Goal: Transaction & Acquisition: Subscribe to service/newsletter

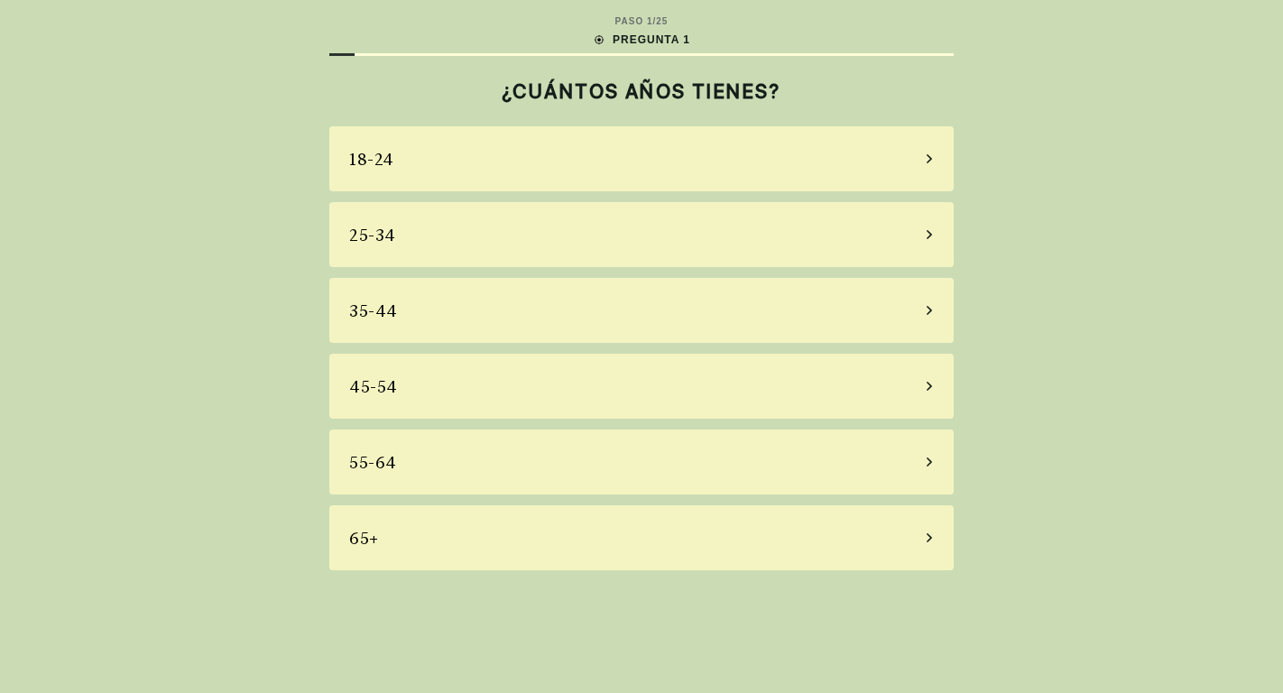
click at [417, 456] on div "55-64" at bounding box center [641, 461] width 624 height 65
click at [417, 456] on main "PASO 1 / 25 PREGUNTA 1 ¿CUÁNTOS AÑOS TIENES? [PHONE_NUMBER] [PHONE_NUMBER] 55-6…" at bounding box center [641, 292] width 653 height 585
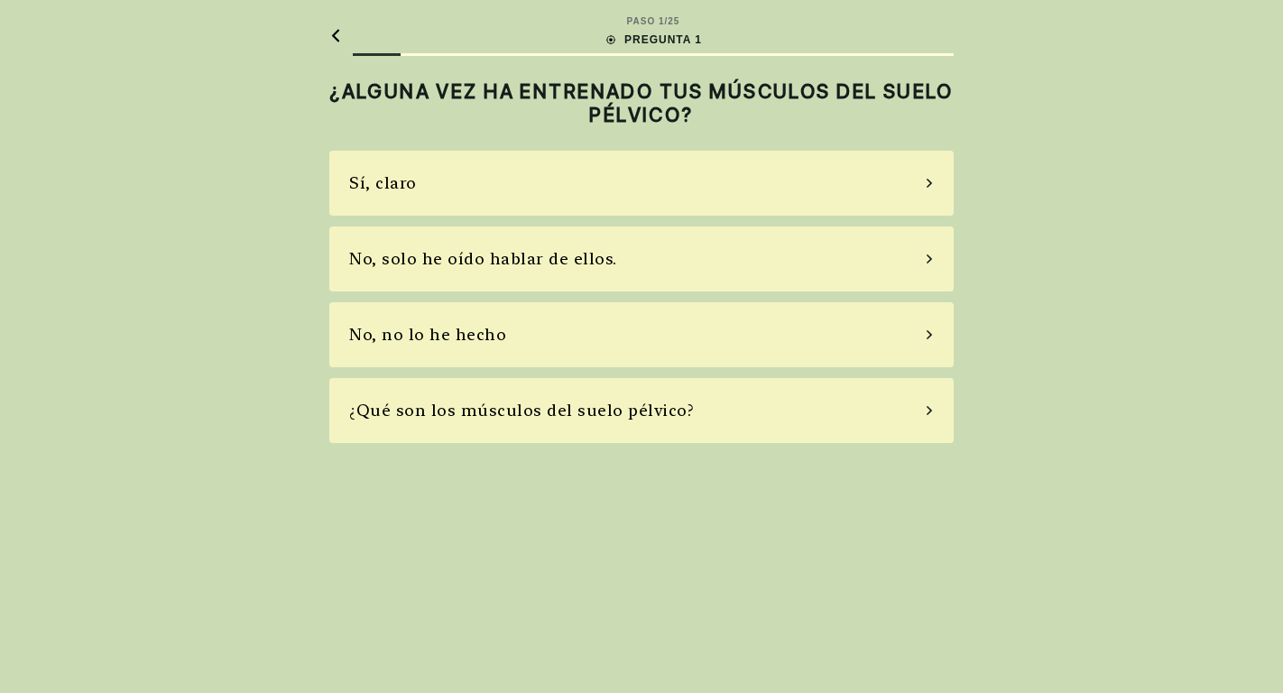
click at [408, 330] on font "No, no lo he hecho" at bounding box center [427, 334] width 157 height 19
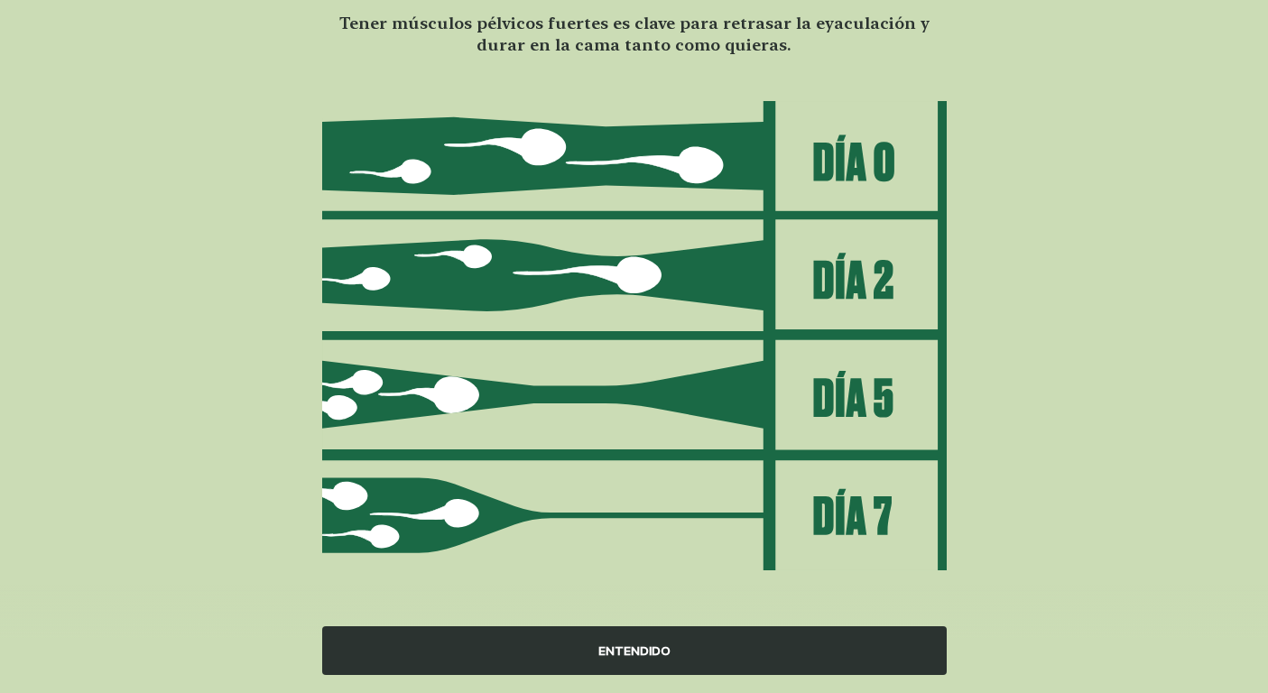
scroll to position [149, 0]
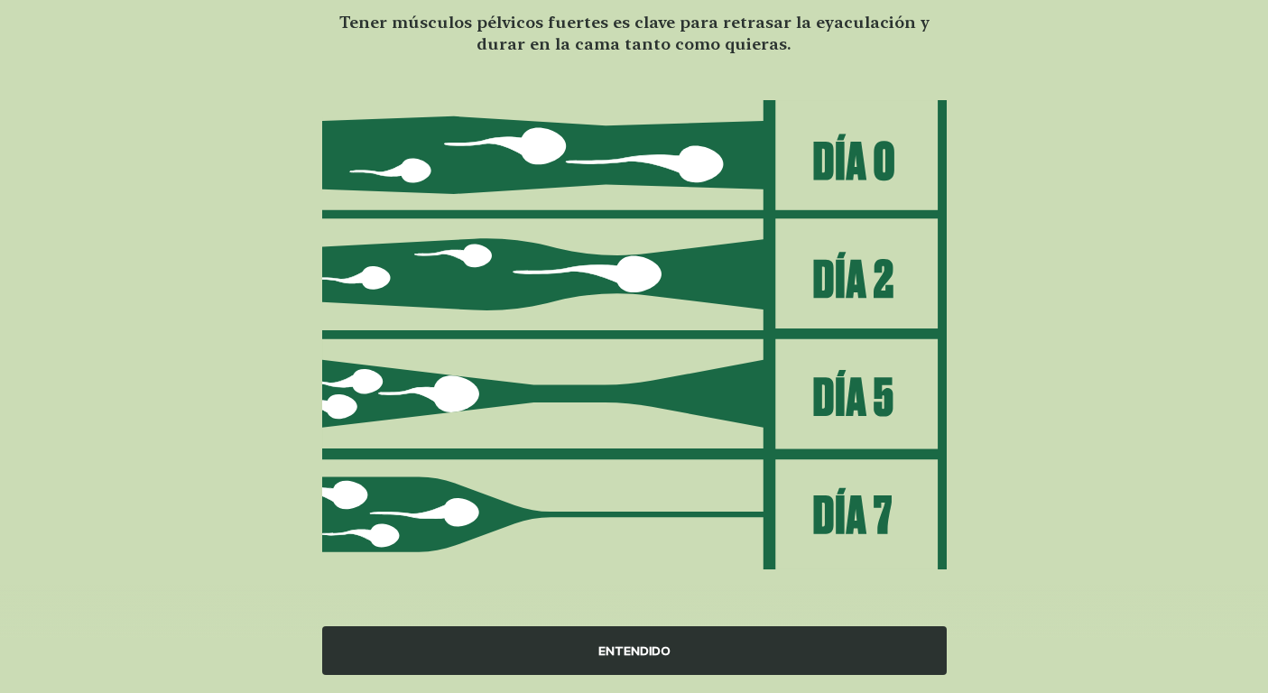
click at [632, 652] on font "ENTENDIDO" at bounding box center [634, 650] width 72 height 14
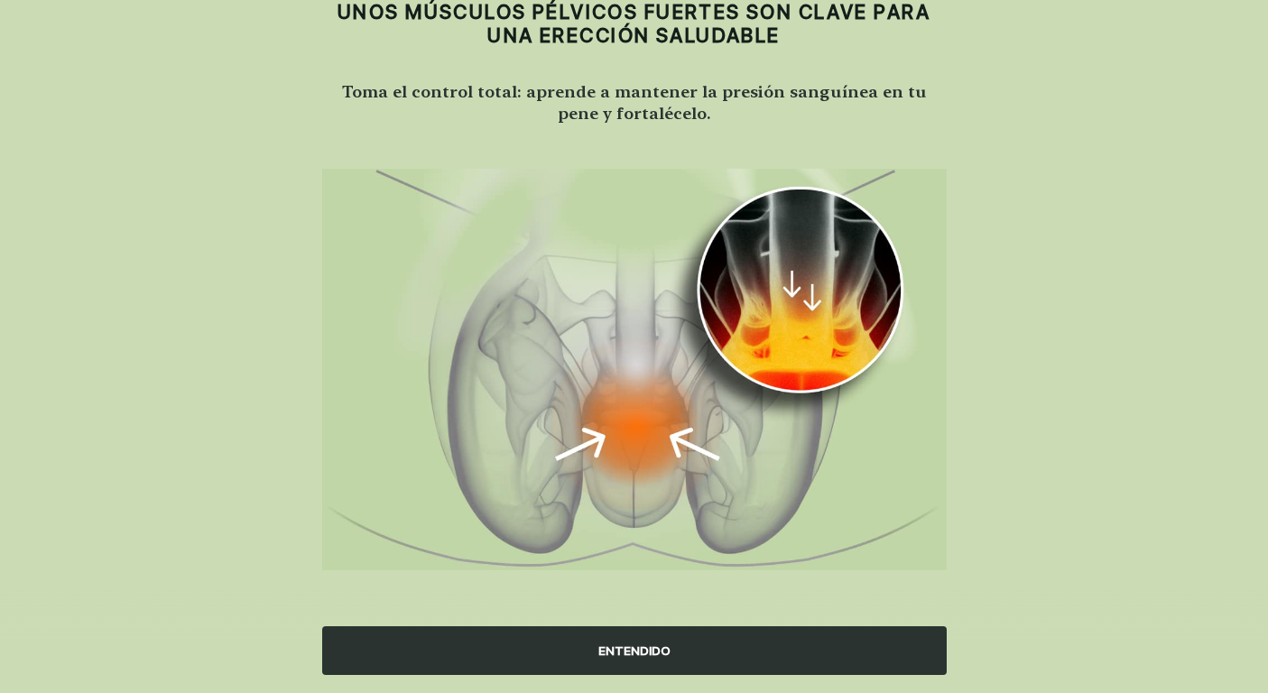
click at [632, 652] on font "ENTENDIDO" at bounding box center [634, 650] width 72 height 14
click at [632, 652] on div "PASO 1 / 25 PREGUNTA 1 UNOS MÚSCULOS PÉLVICOS FUERTES SON CLAVE PARA UNA ERECCI…" at bounding box center [634, 307] width 1268 height 772
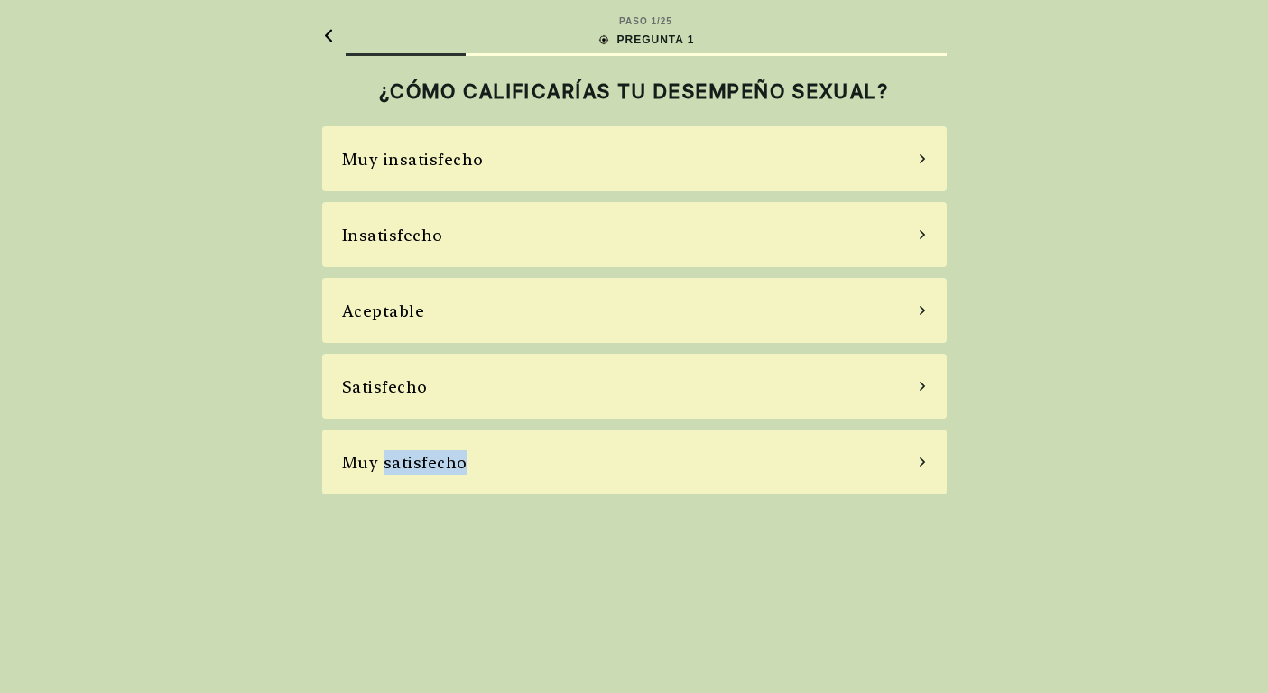
scroll to position [0, 0]
click at [478, 239] on div "Insatisfecho" at bounding box center [641, 234] width 624 height 65
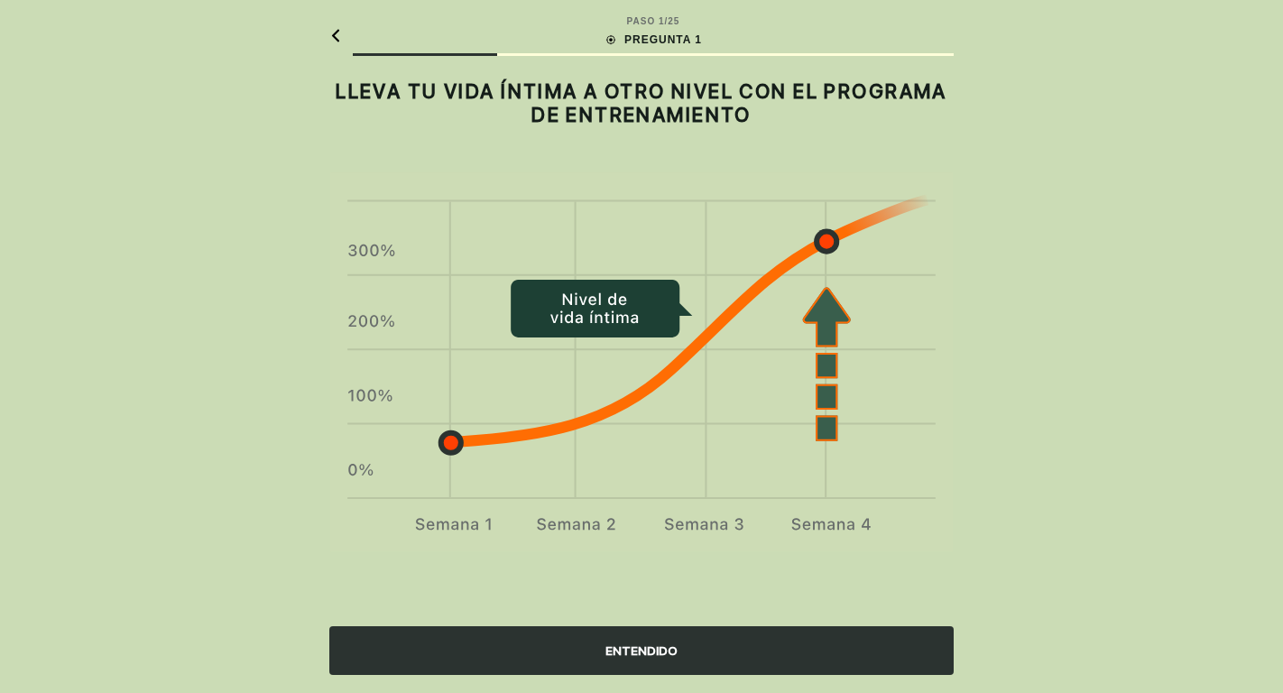
click at [617, 650] on font "ENTENDIDO" at bounding box center [641, 650] width 72 height 14
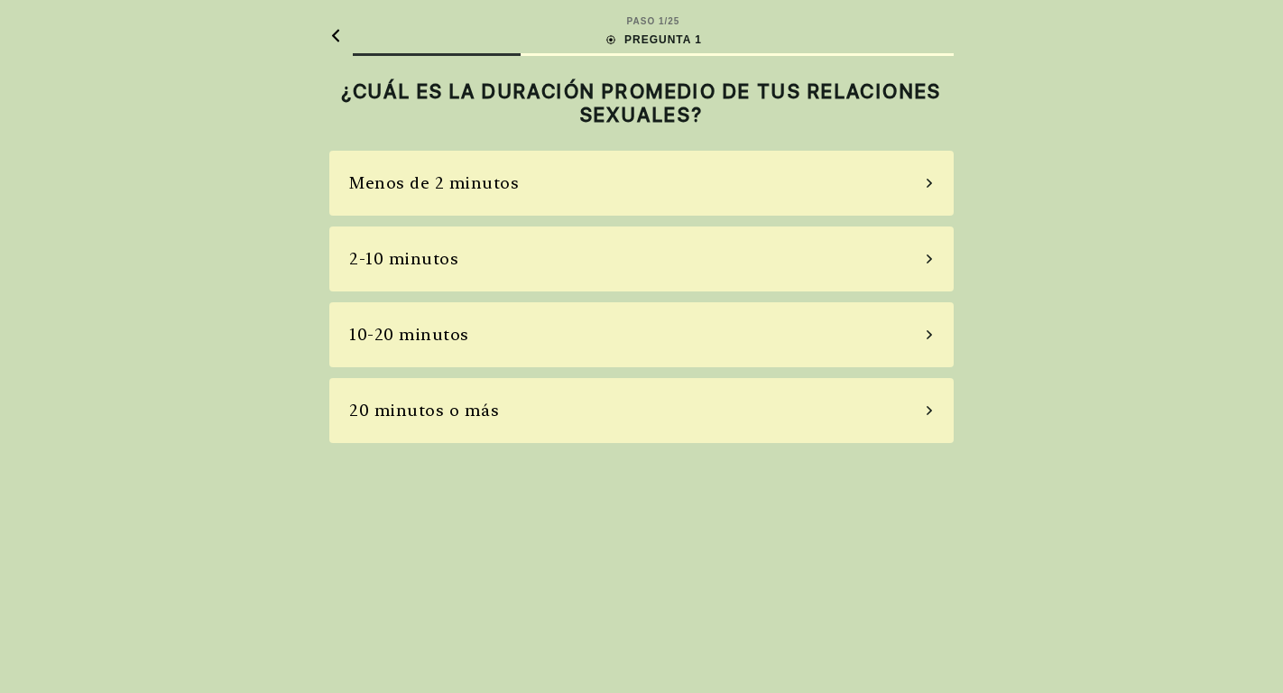
click at [407, 253] on font "2-10 minutos" at bounding box center [403, 258] width 109 height 19
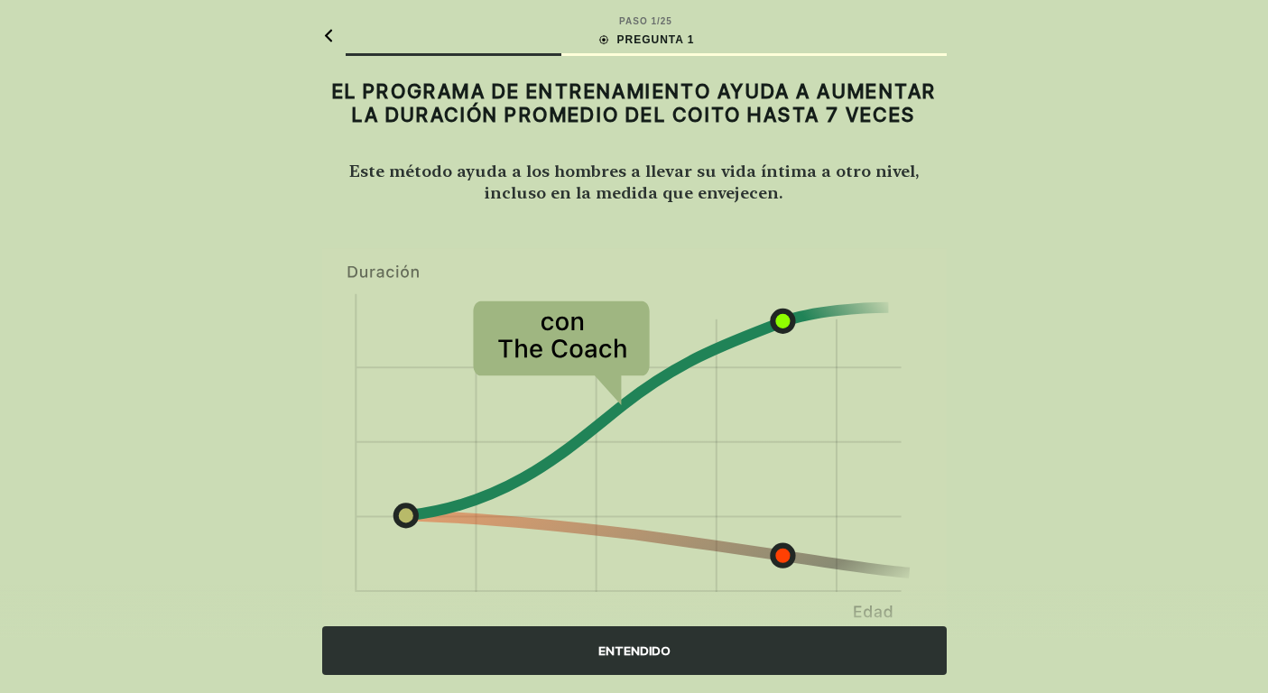
click at [659, 648] on font "ENTENDIDO" at bounding box center [634, 650] width 72 height 14
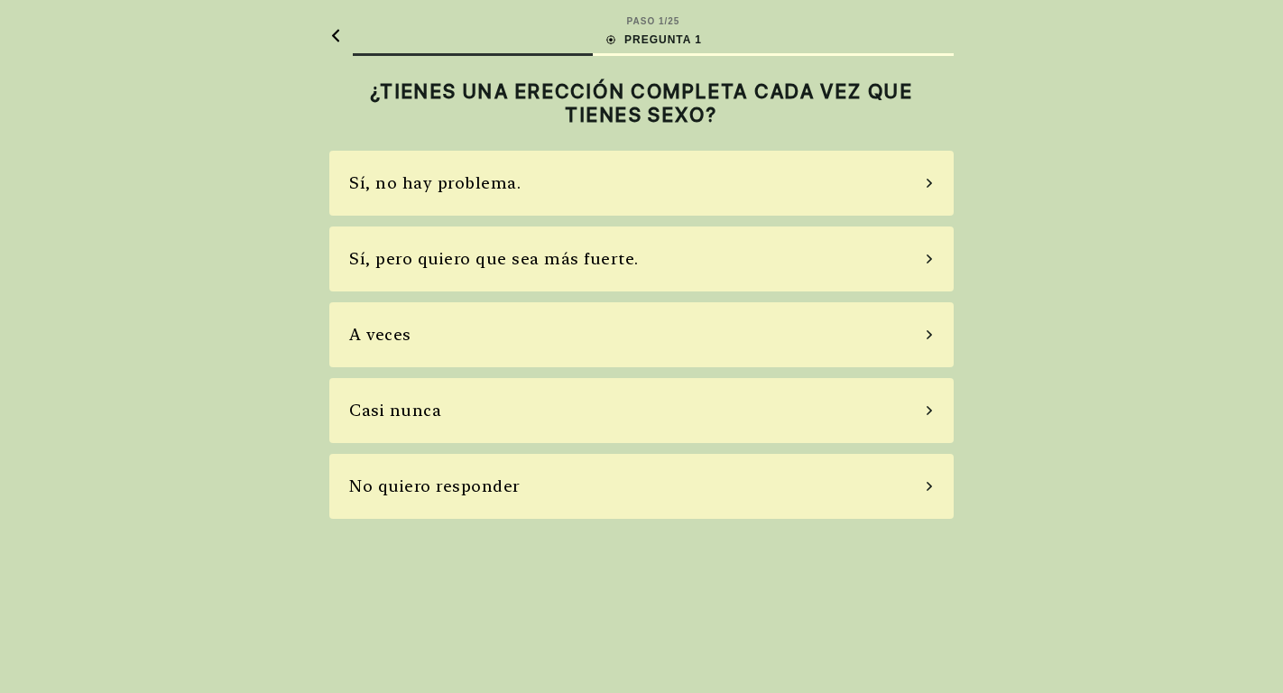
click at [393, 333] on font "A veces" at bounding box center [380, 334] width 62 height 19
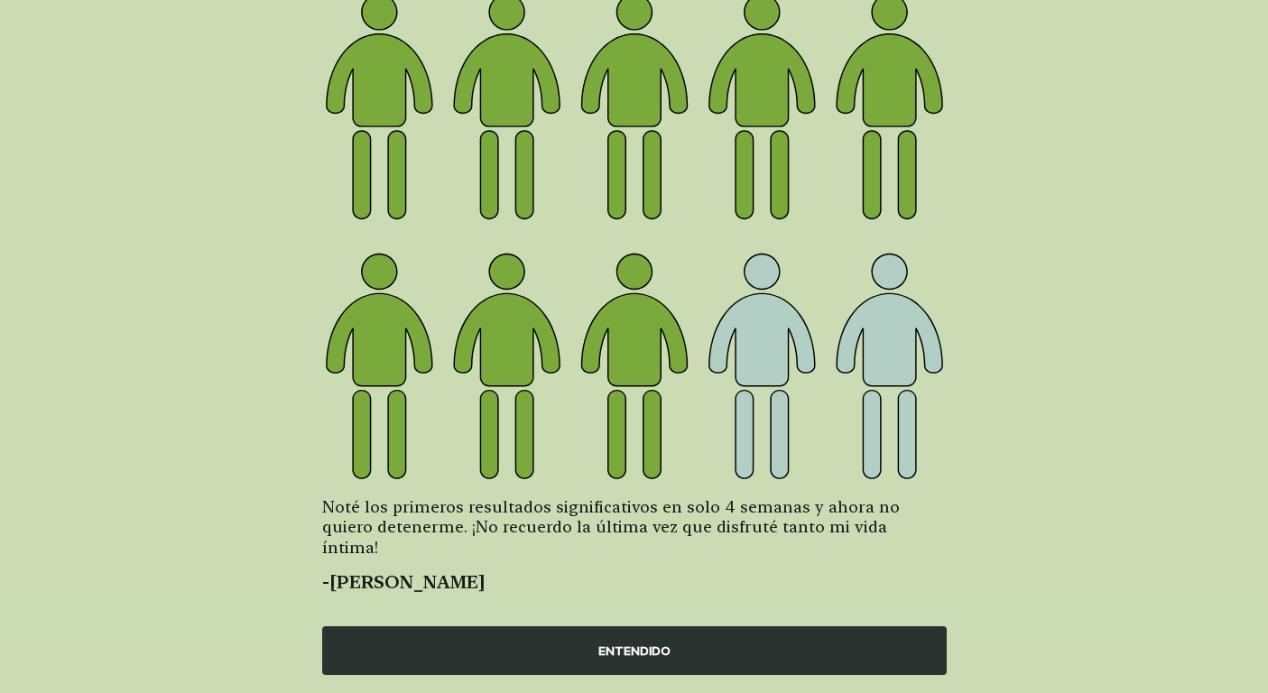
scroll to position [184, 0]
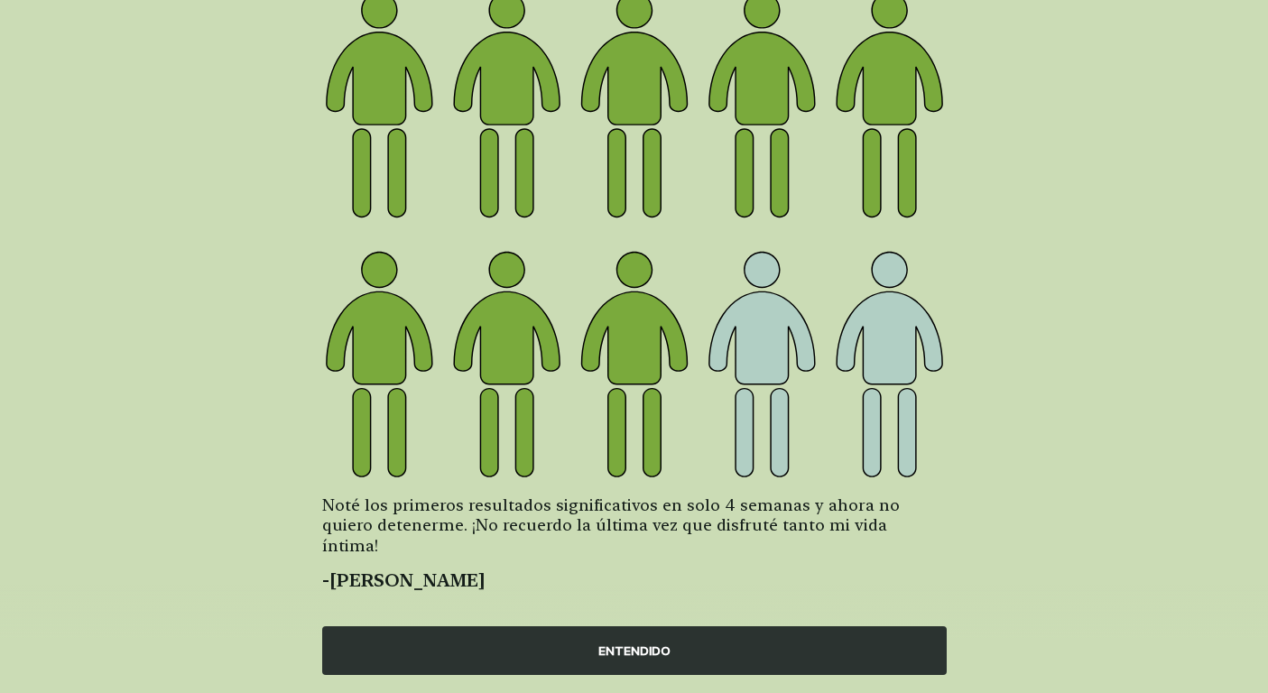
click at [611, 650] on font "ENTENDIDO" at bounding box center [634, 650] width 72 height 14
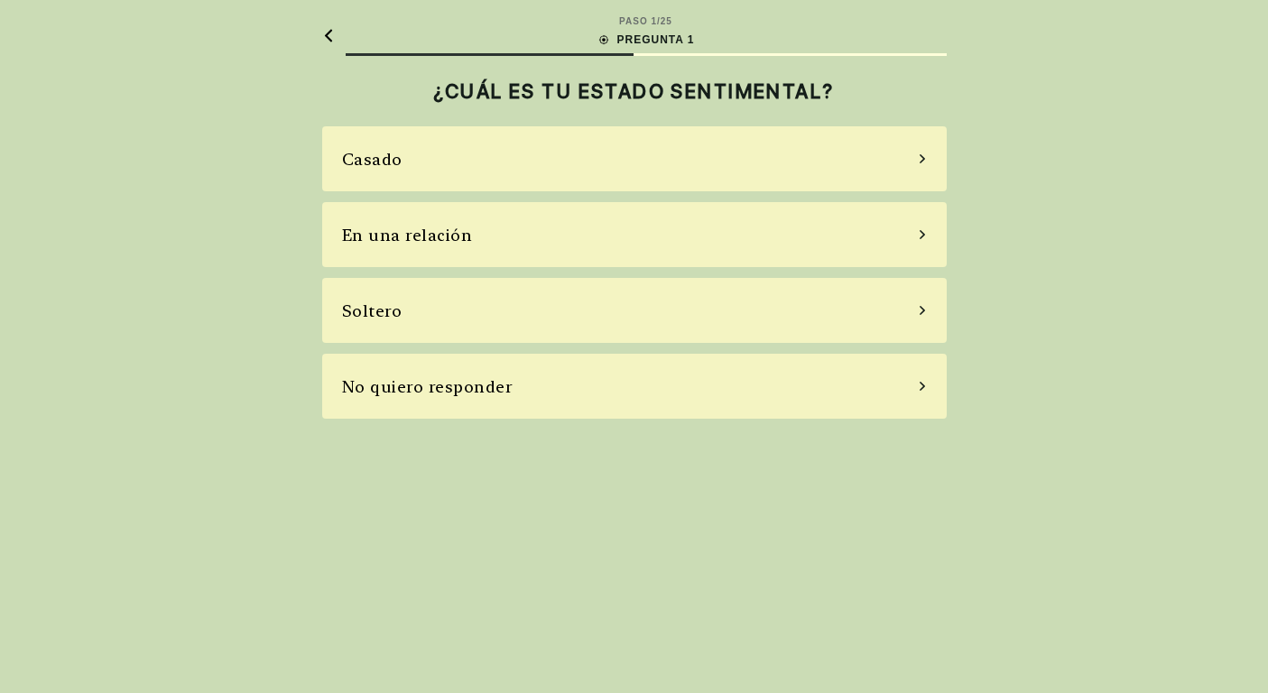
scroll to position [0, 0]
click at [428, 241] on font "En una relación" at bounding box center [414, 235] width 131 height 19
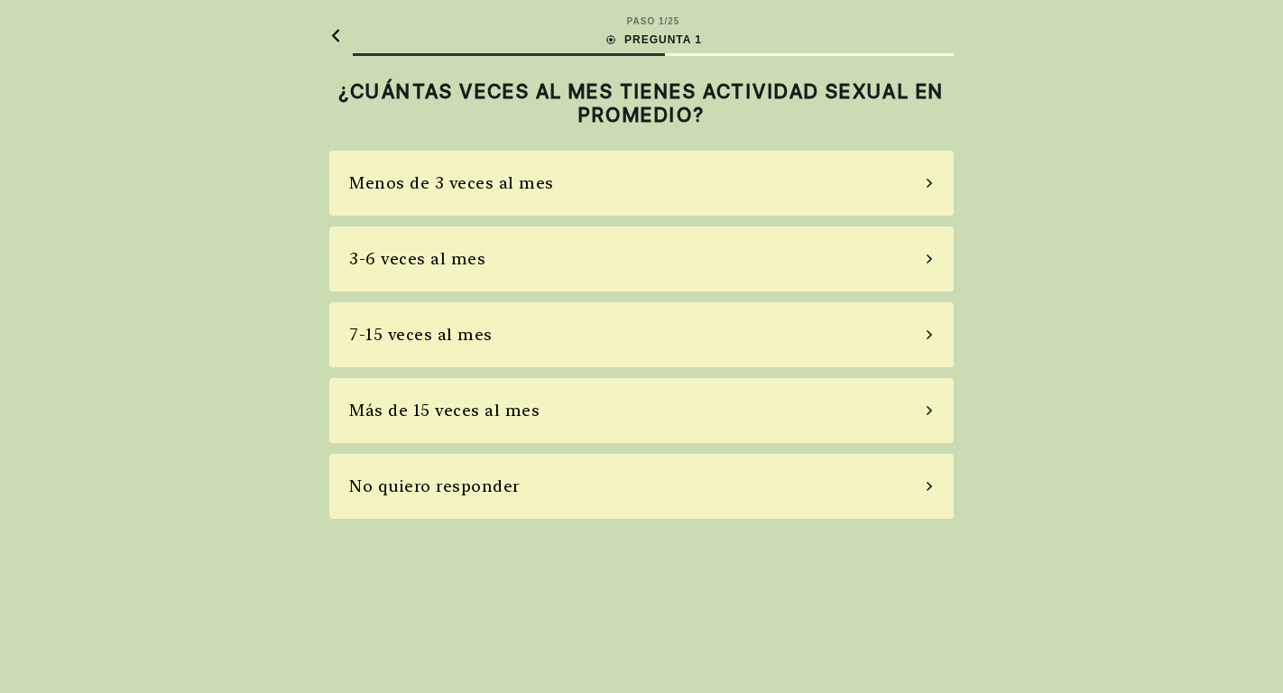
click at [461, 186] on font "Menos de 3 veces al mes" at bounding box center [451, 182] width 205 height 19
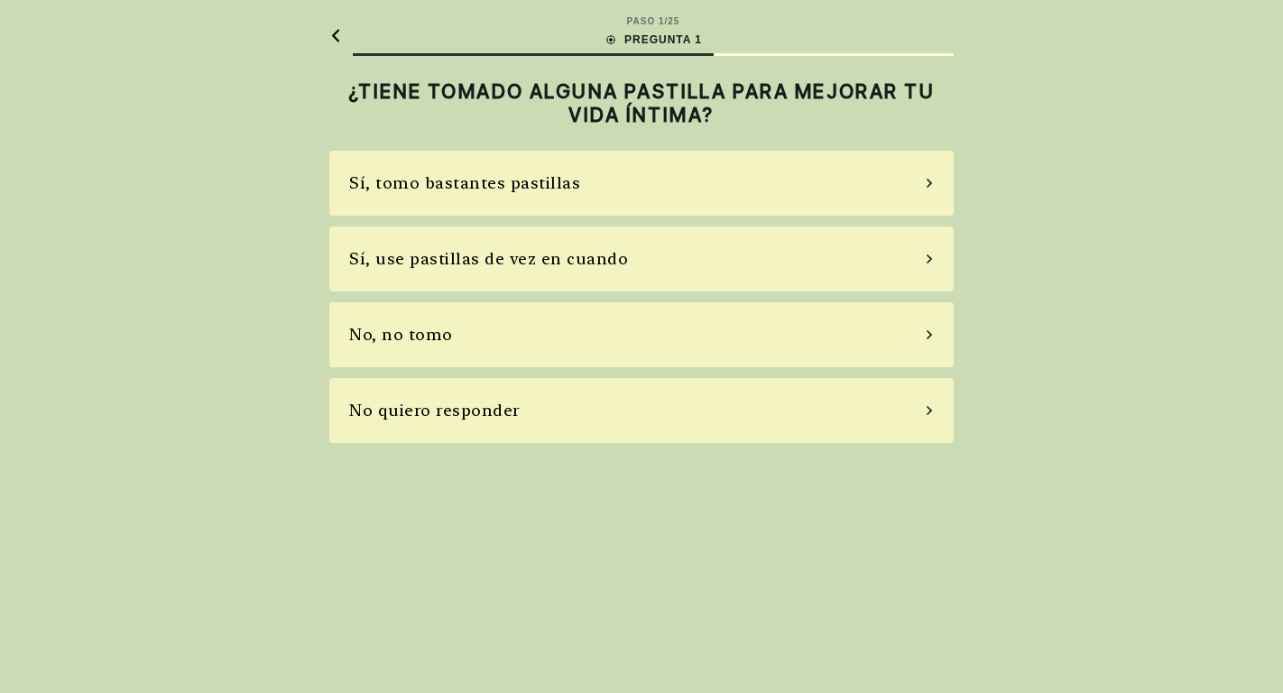
click at [383, 337] on font "No, no tomo" at bounding box center [401, 334] width 104 height 19
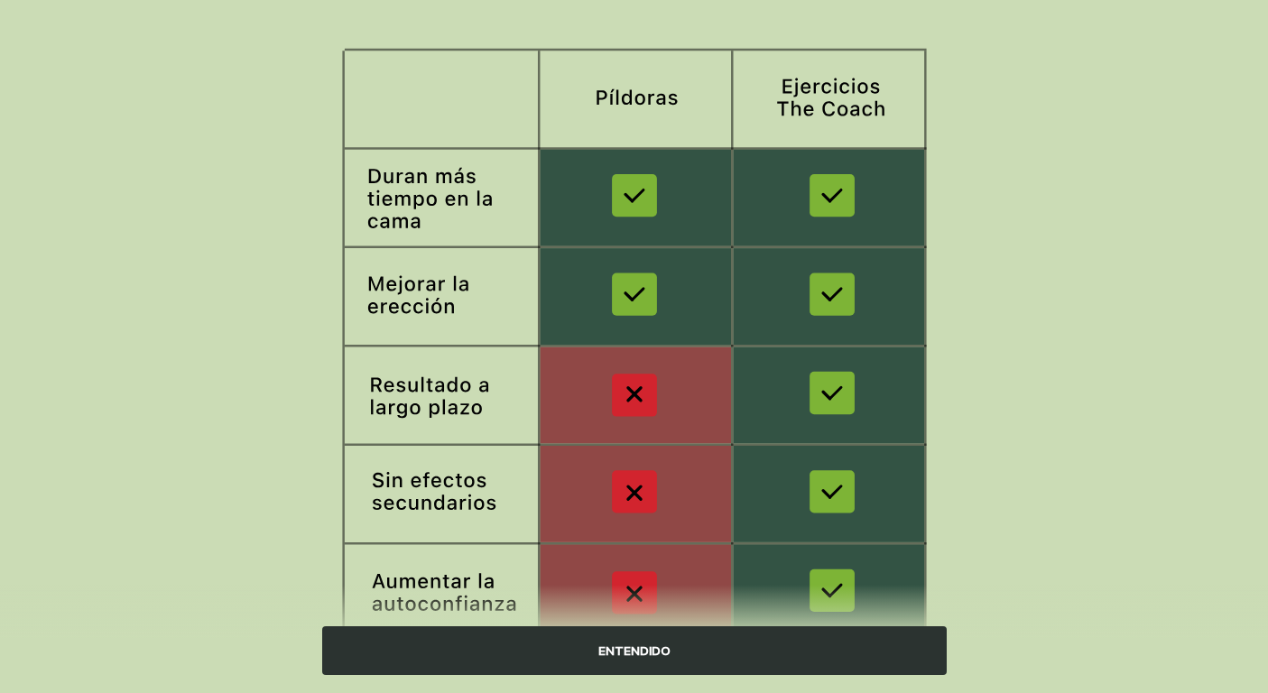
scroll to position [264, 0]
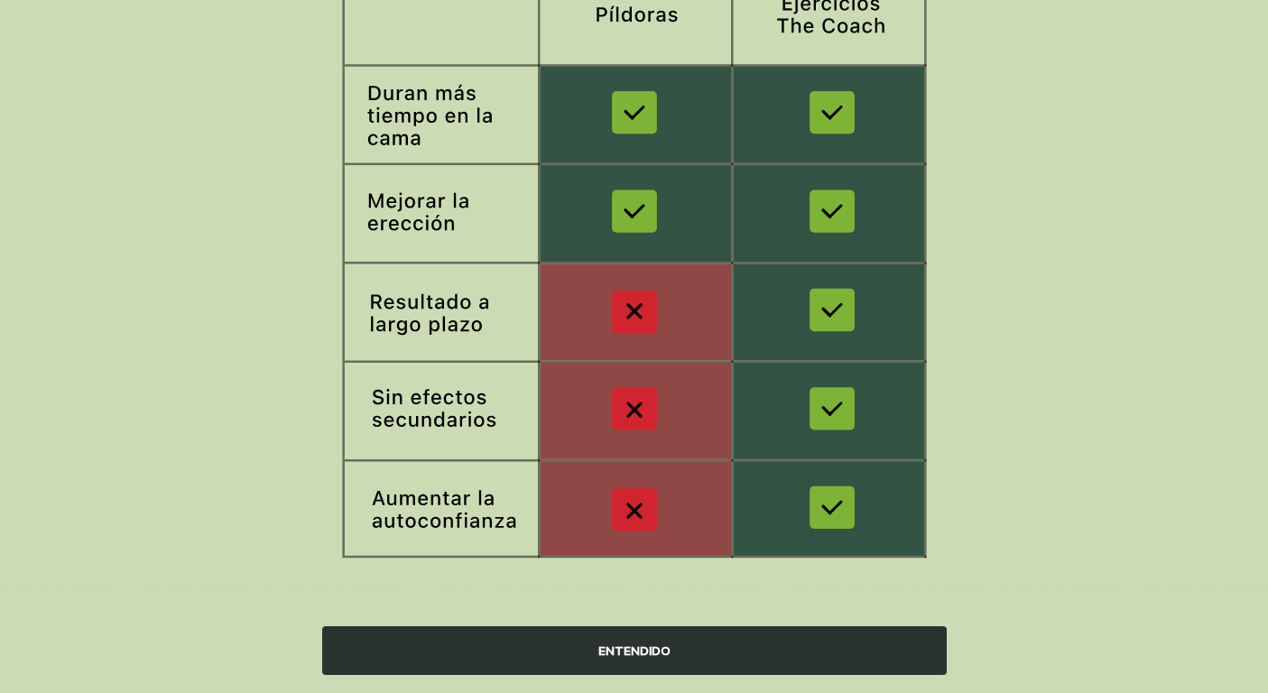
click at [620, 654] on font "ENTENDIDO" at bounding box center [634, 650] width 72 height 14
click at [619, 653] on div "PASO 1 / 25 PREGUNTA 1 EL PROGRAMA DE ENTRENAMIENTO ES MEJOR QUE LAS PASTILLAS …" at bounding box center [634, 214] width 1268 height 957
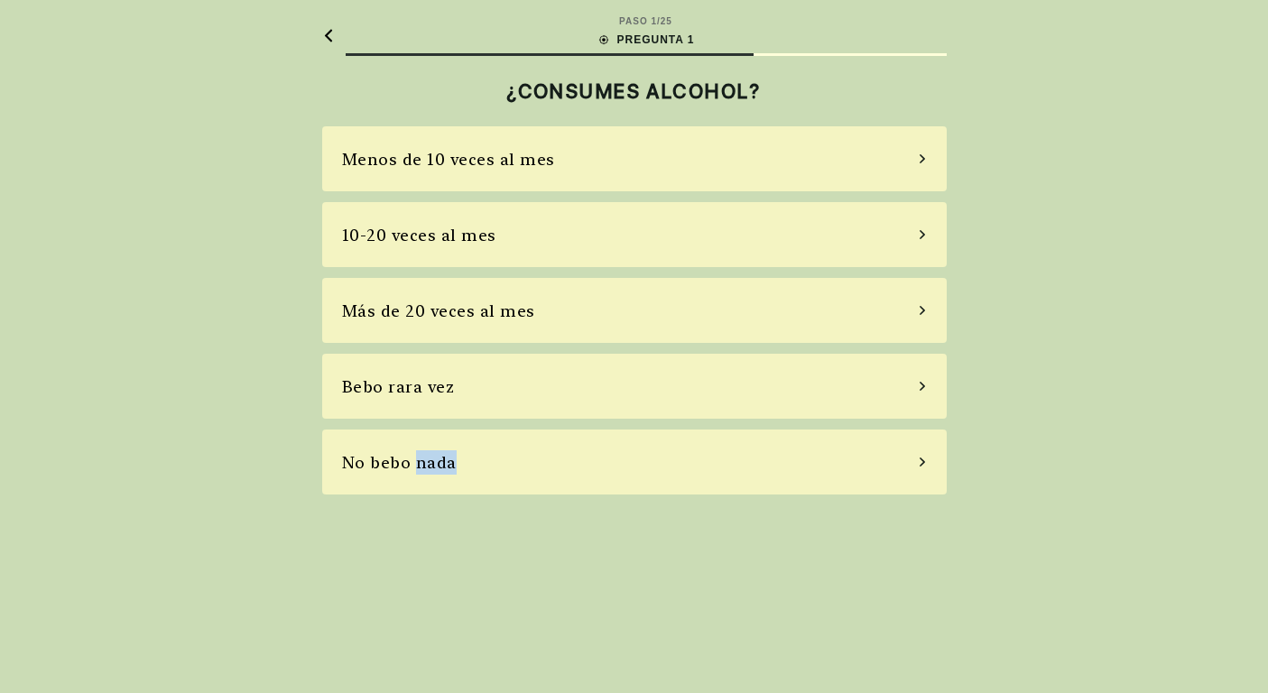
scroll to position [0, 0]
click at [378, 387] on font "Bebo rara vez" at bounding box center [405, 386] width 113 height 19
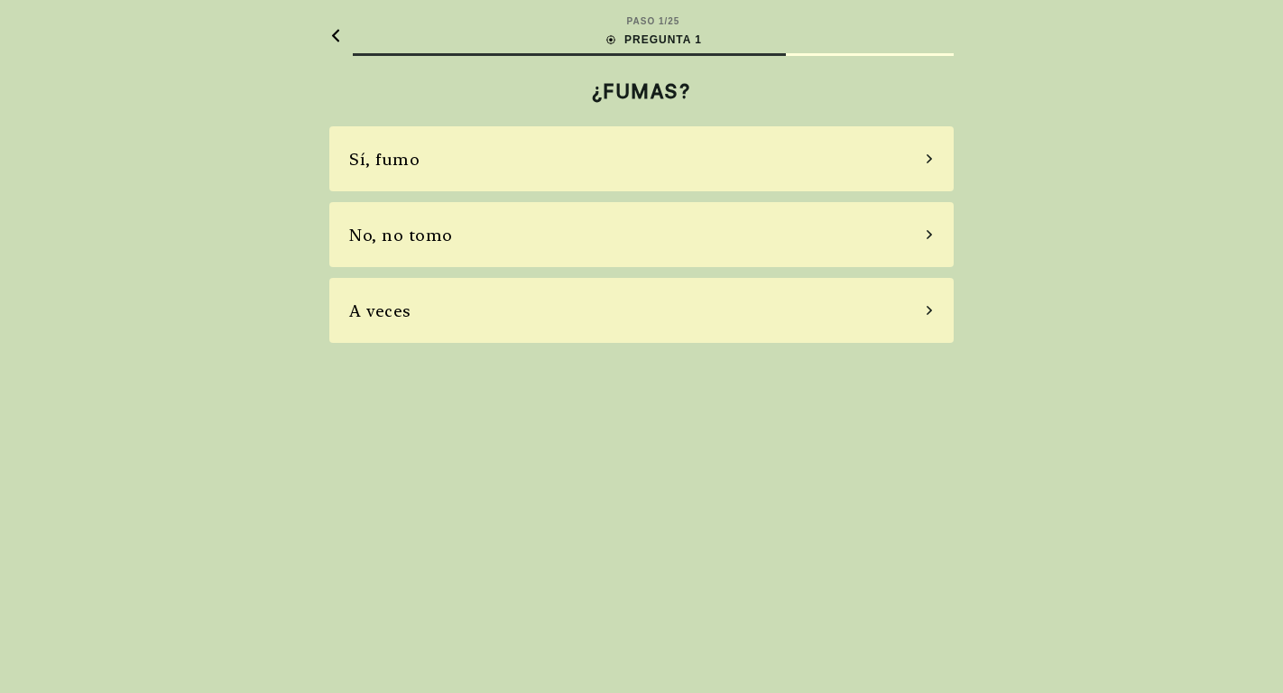
click at [409, 229] on font "No, no tomo" at bounding box center [401, 235] width 104 height 19
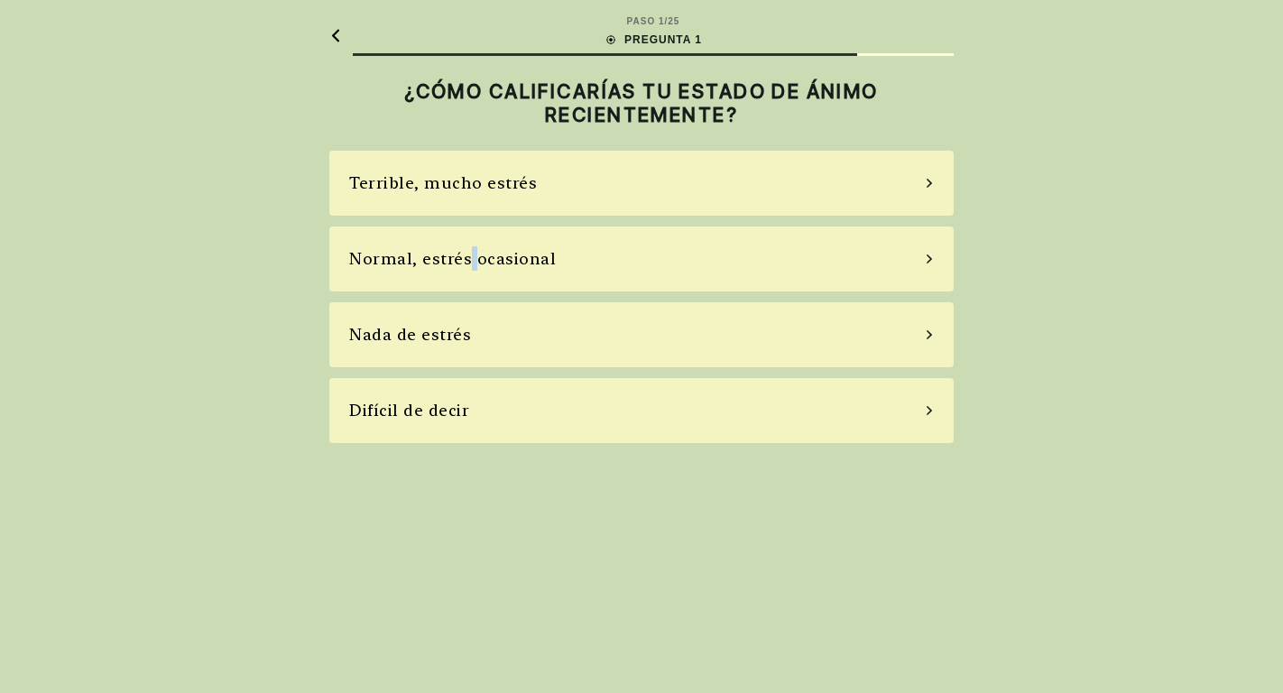
drag, startPoint x: 476, startPoint y: 255, endPoint x: 463, endPoint y: 265, distance: 16.8
click at [463, 265] on font "Normal, estrés ocasional" at bounding box center [452, 258] width 207 height 19
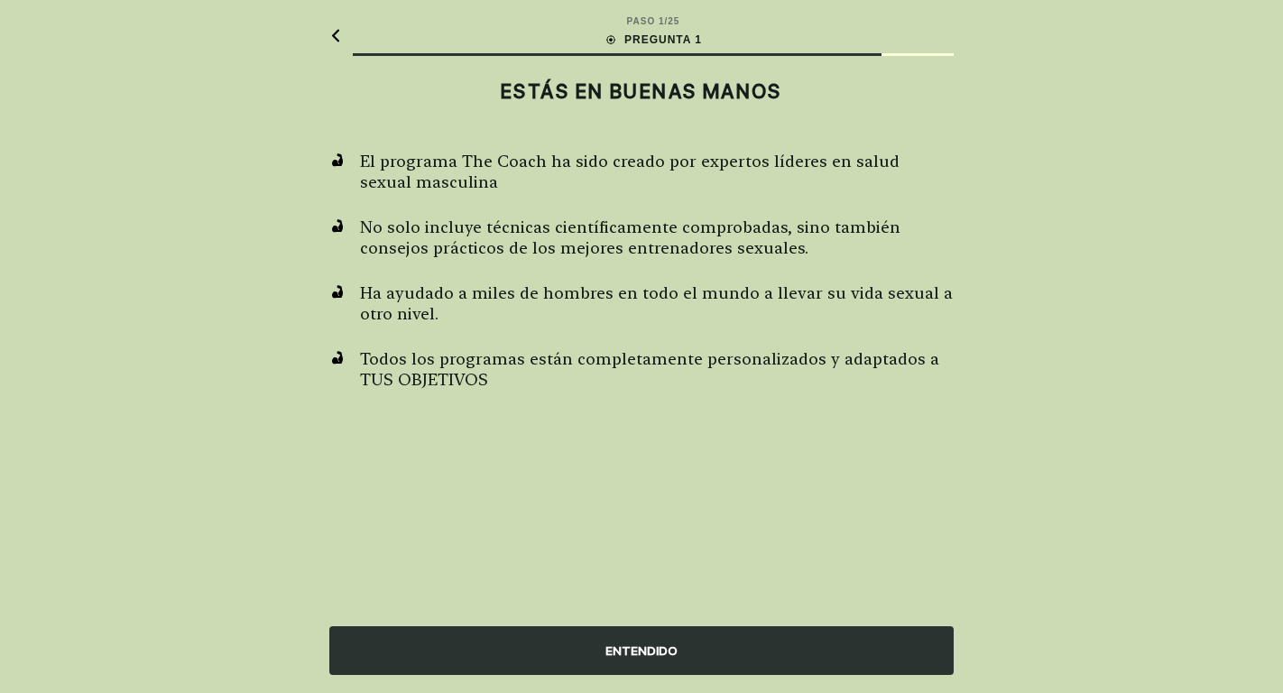
click at [601, 651] on div "ENTENDIDO" at bounding box center [641, 650] width 624 height 49
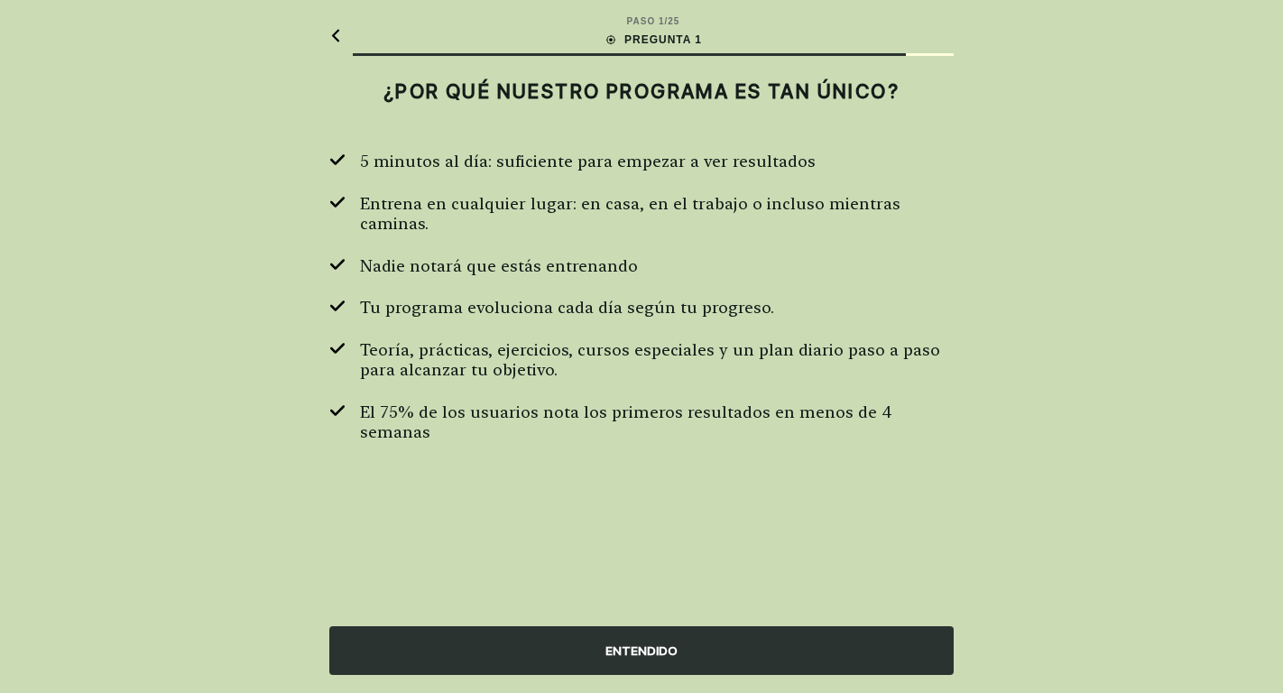
click at [601, 651] on div "ENTENDIDO" at bounding box center [641, 650] width 624 height 49
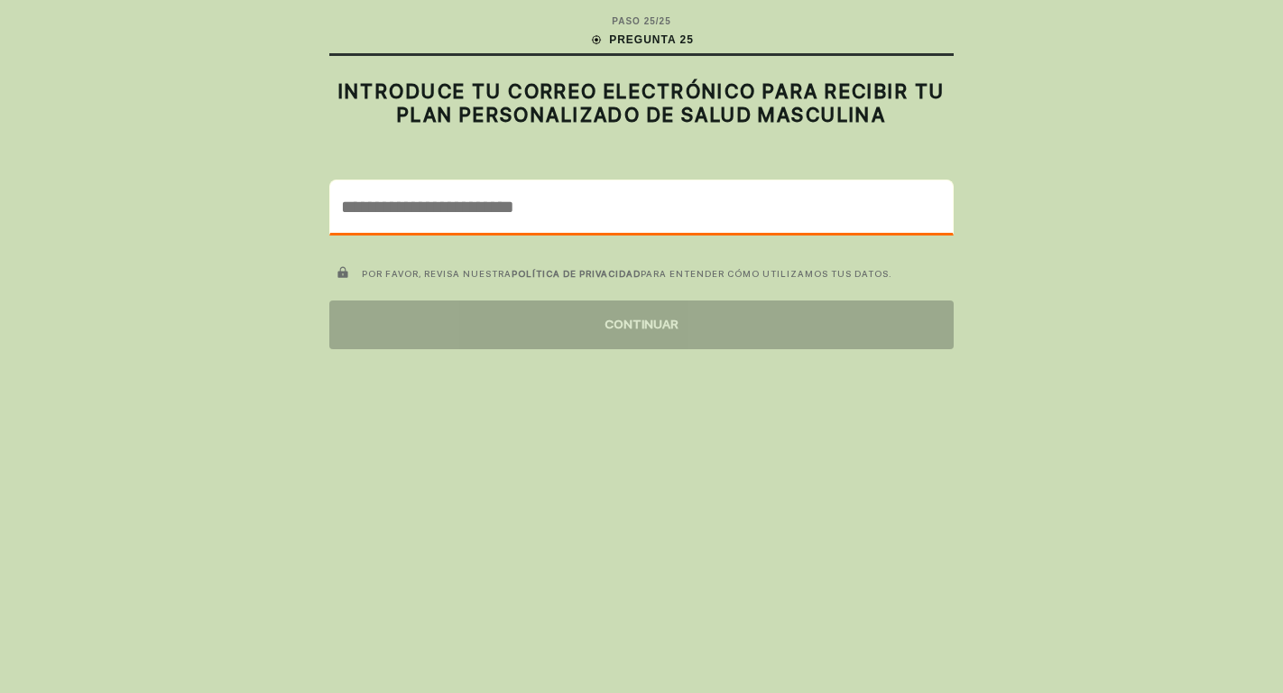
click at [567, 211] on input "email" at bounding box center [641, 206] width 623 height 52
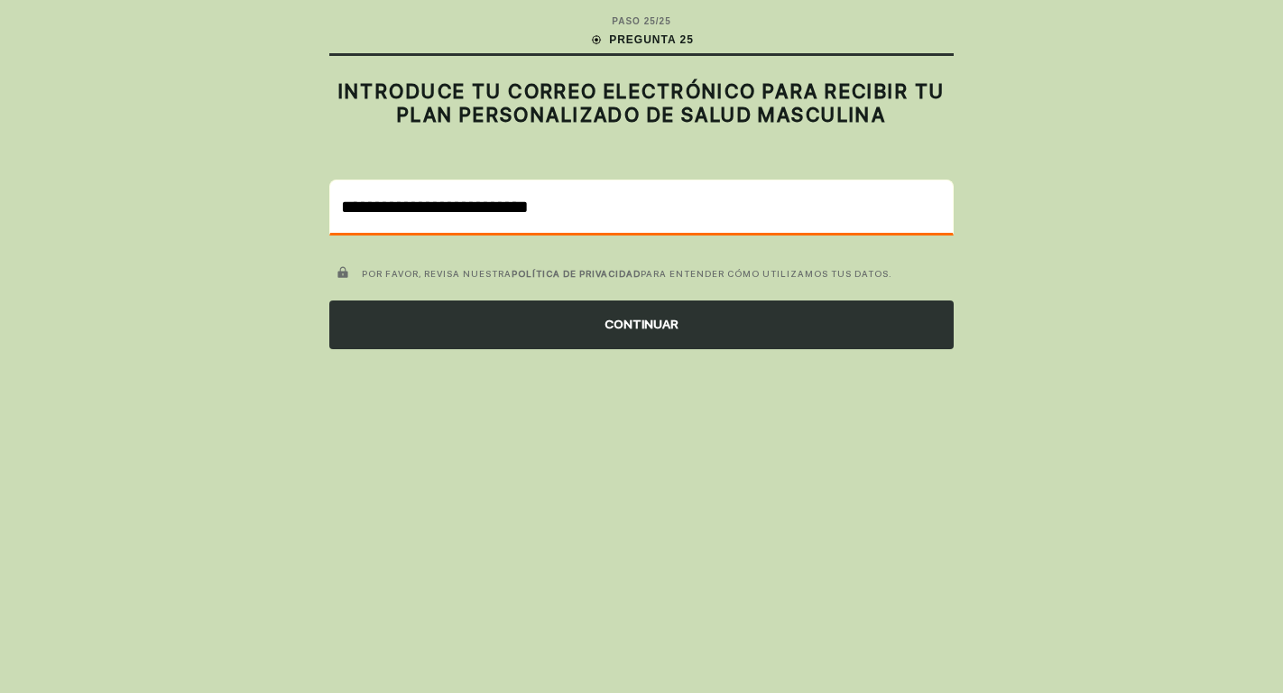
type input "**********"
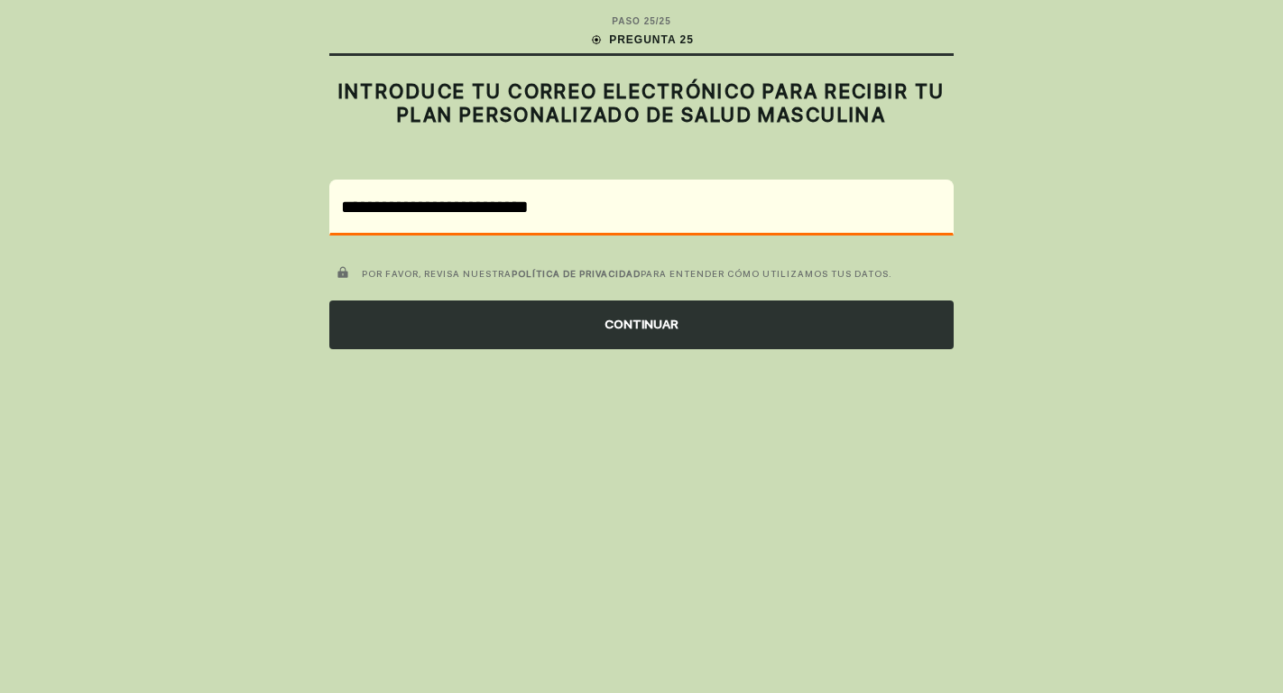
click at [523, 319] on div "CONTINUAR" at bounding box center [641, 324] width 624 height 49
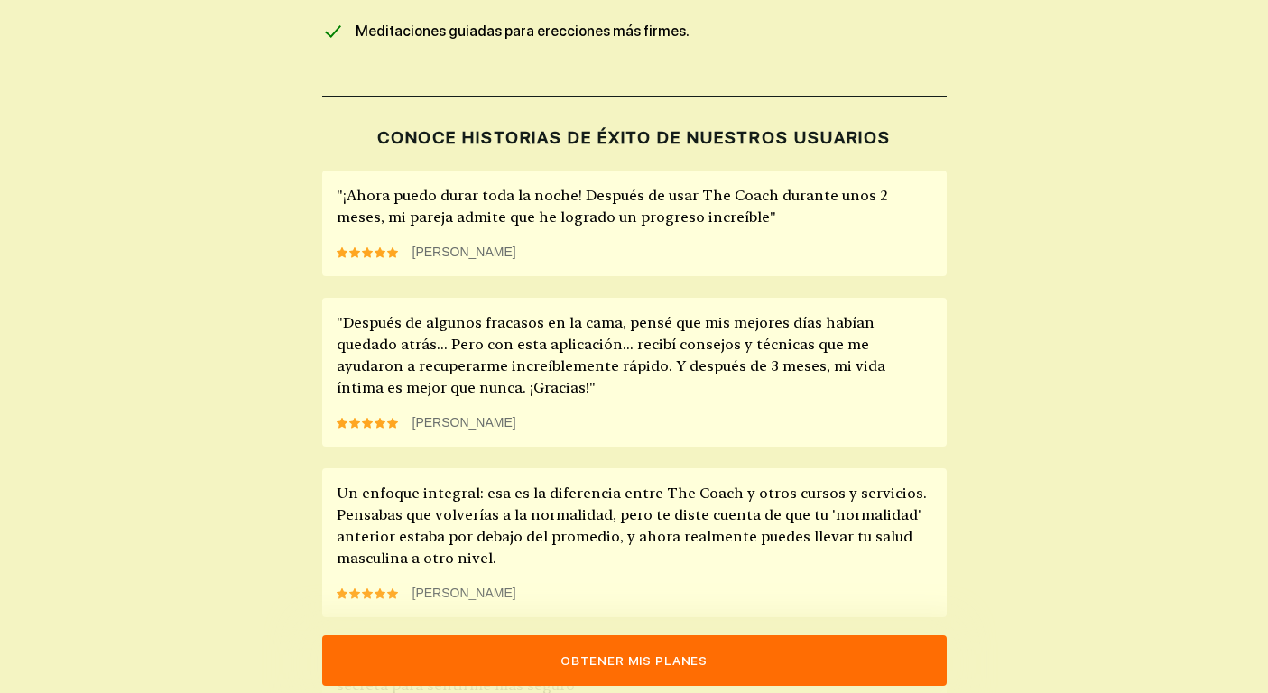
scroll to position [1353, 0]
